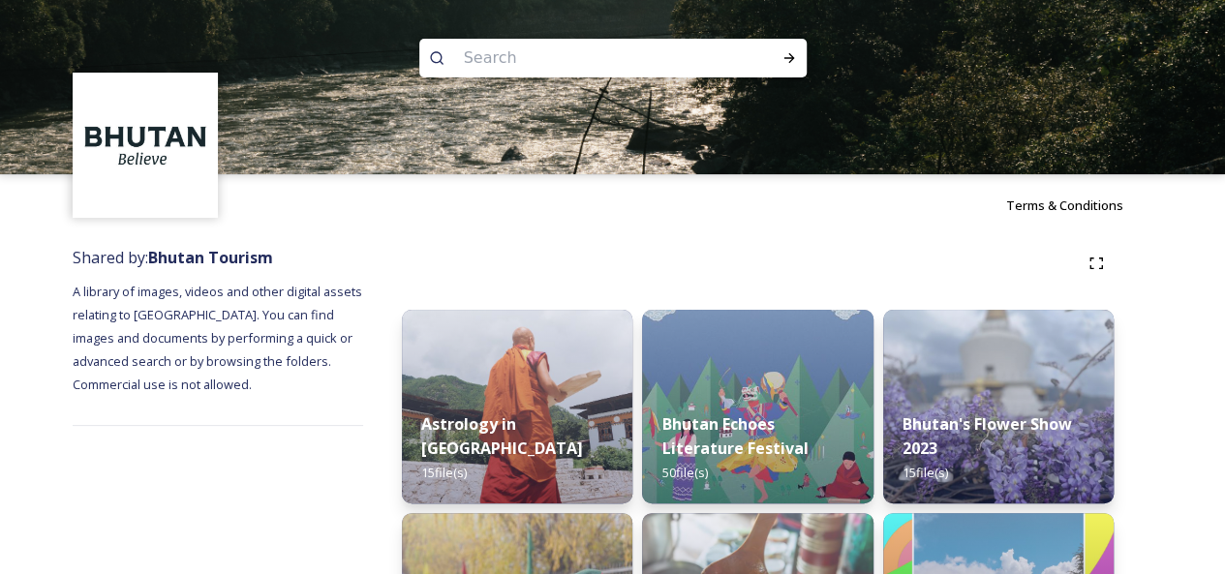
click at [484, 57] on input at bounding box center [586, 58] width 265 height 43
type input "ura"
click at [794, 55] on icon at bounding box center [788, 57] width 15 height 15
click at [791, 56] on icon at bounding box center [788, 58] width 11 height 10
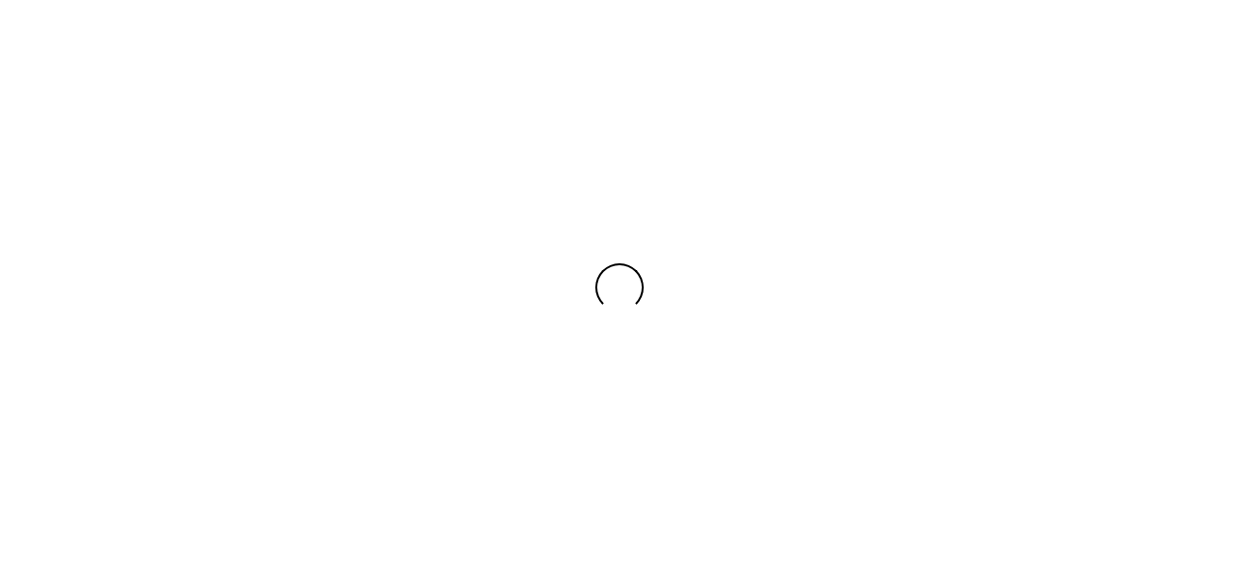
click at [789, 56] on div at bounding box center [619, 287] width 1239 height 574
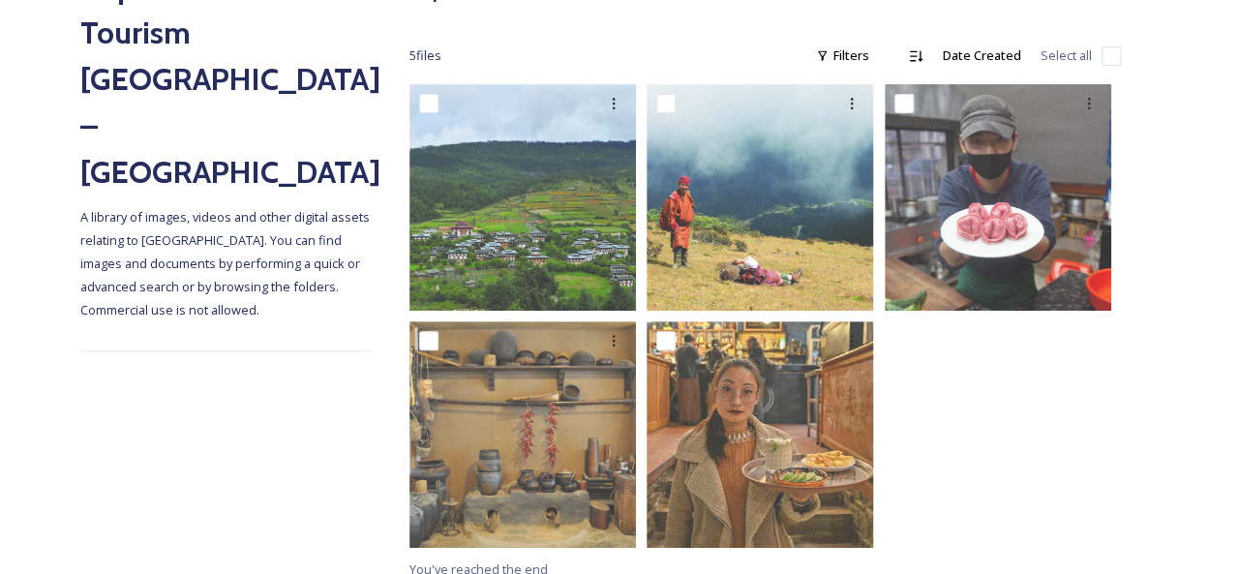
scroll to position [289, 0]
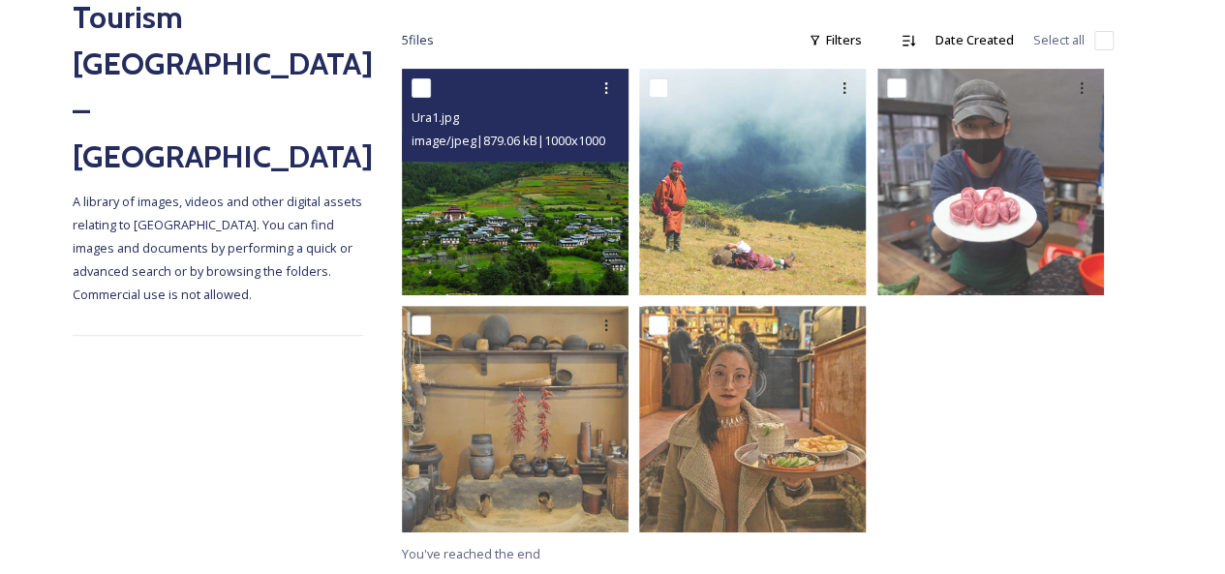
click at [544, 192] on img at bounding box center [515, 182] width 227 height 227
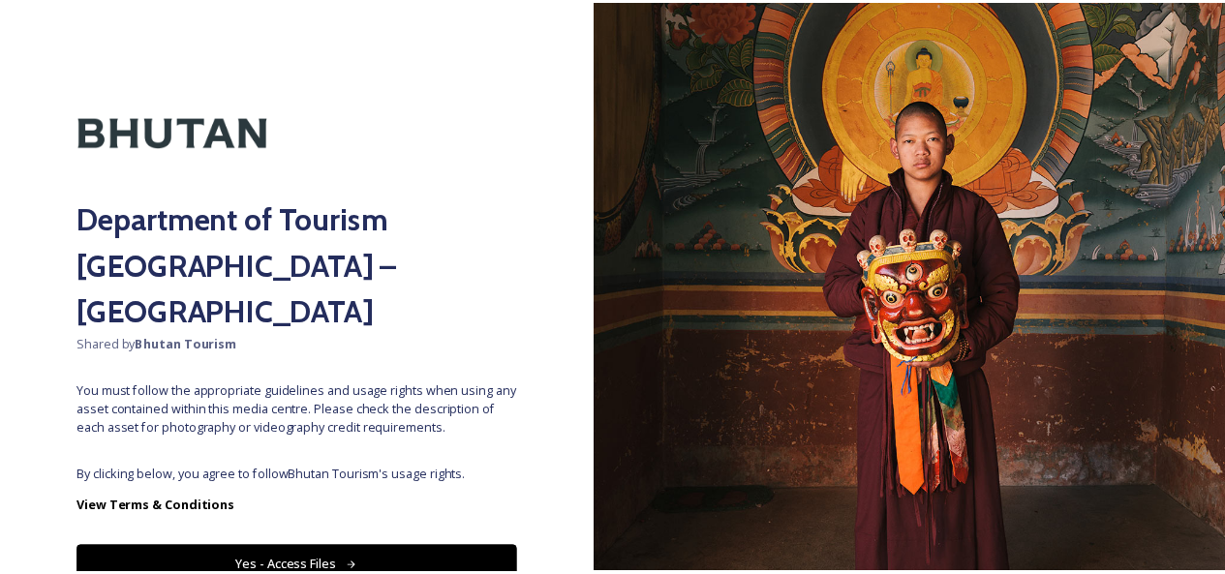
scroll to position [60, 0]
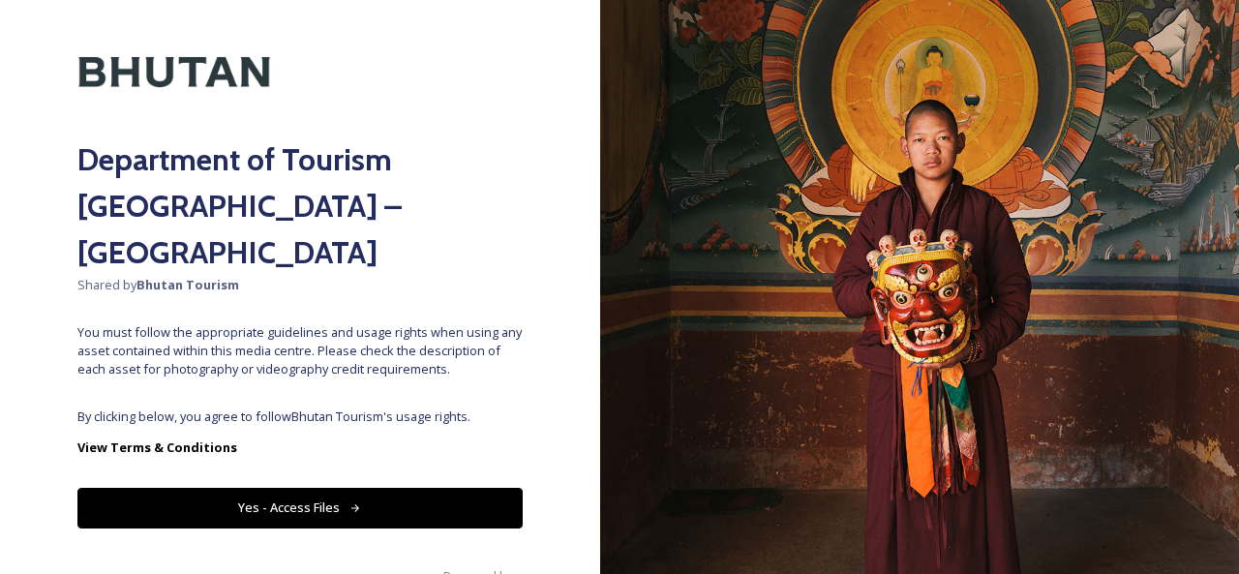
click at [310, 488] on button "Yes - Access Files" at bounding box center [299, 508] width 445 height 40
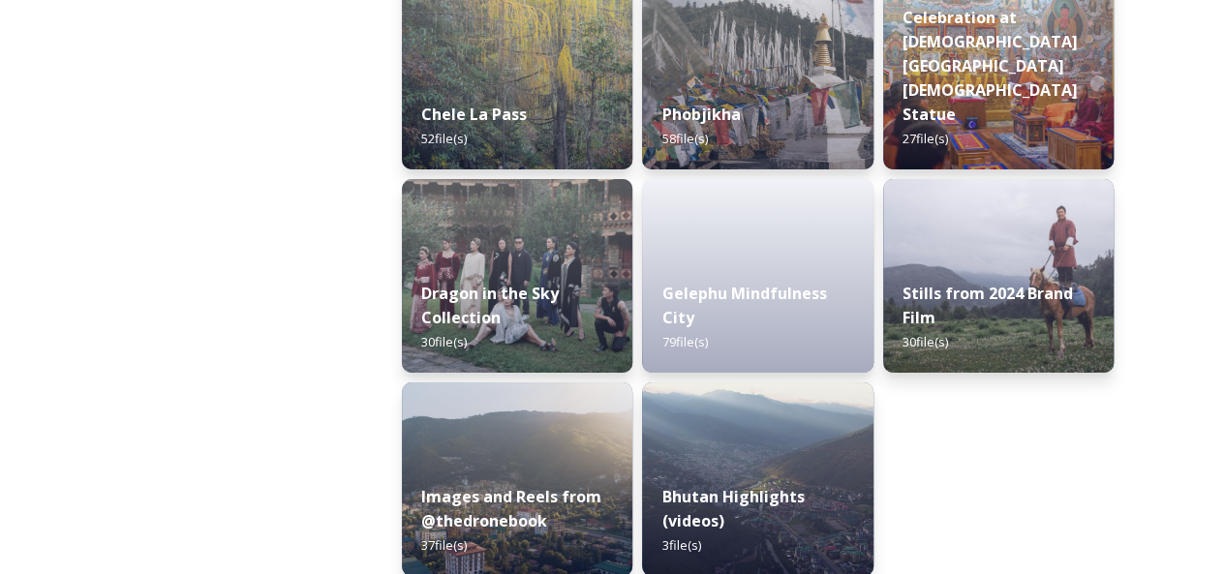
scroll to position [3387, 0]
